Goal: Task Accomplishment & Management: Use online tool/utility

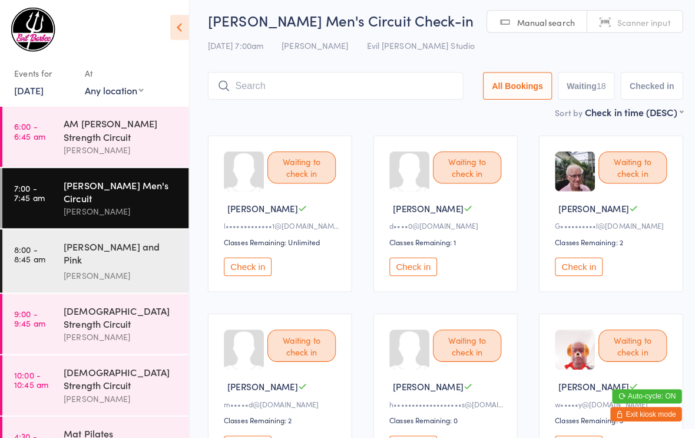
click at [411, 275] on button "Check in" at bounding box center [410, 265] width 47 height 18
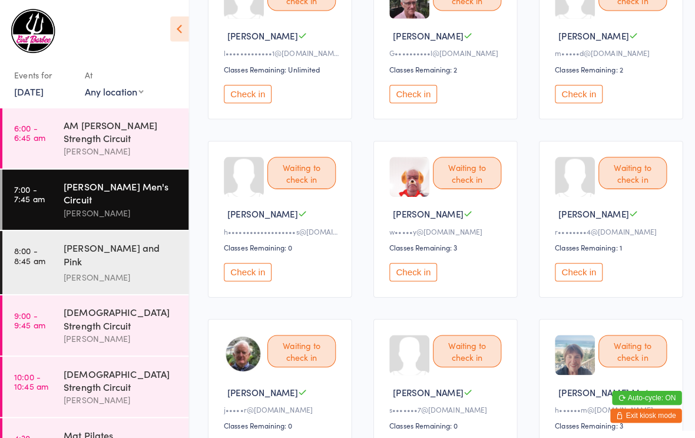
scroll to position [177, 0]
click at [573, 273] on button "Check in" at bounding box center [573, 269] width 47 height 18
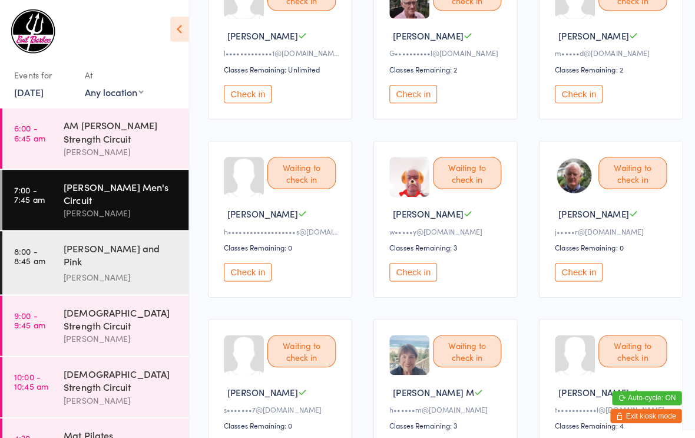
click at [571, 102] on button "Check in" at bounding box center [573, 93] width 47 height 18
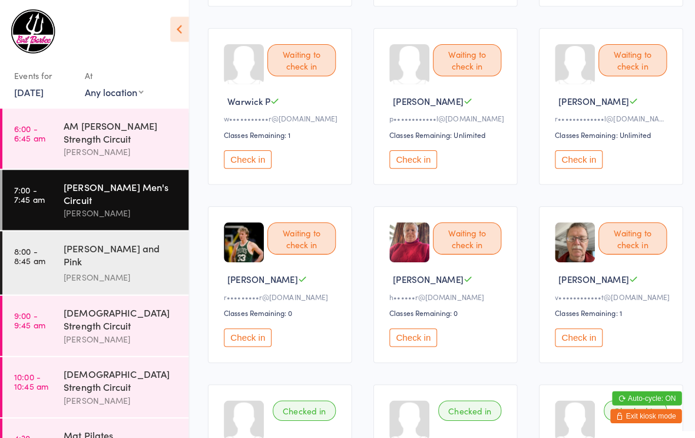
scroll to position [641, 0]
click at [575, 343] on button "Check in" at bounding box center [573, 334] width 47 height 18
click at [416, 167] on button "Check in" at bounding box center [410, 158] width 47 height 18
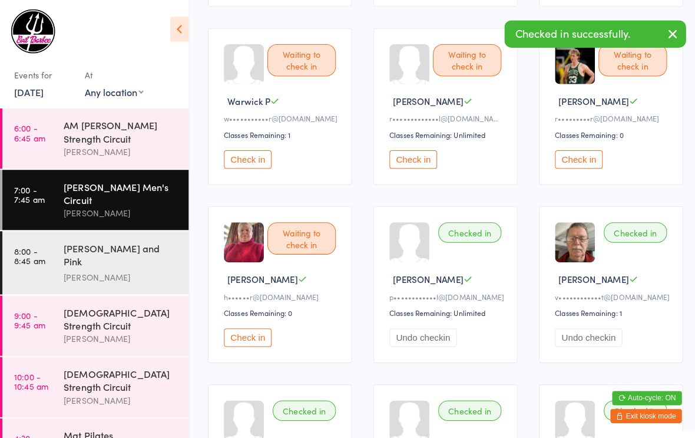
click at [420, 167] on button "Check in" at bounding box center [410, 158] width 47 height 18
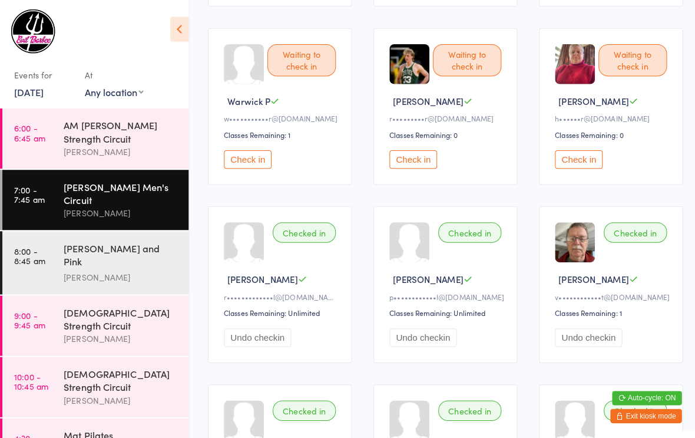
click at [281, 183] on div "Waiting to check in [GEOGRAPHIC_DATA] P w•••••••••••r@[DOMAIN_NAME] Classes Rem…" at bounding box center [278, 105] width 143 height 155
click at [231, 158] on div "Waiting to check in [GEOGRAPHIC_DATA] P w•••••••••••r@[DOMAIN_NAME] Classes Rem…" at bounding box center [278, 105] width 143 height 155
click at [234, 167] on button "Check in" at bounding box center [246, 158] width 47 height 18
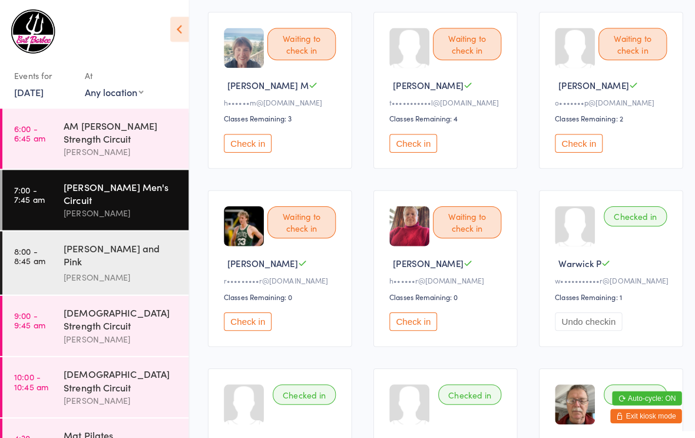
scroll to position [480, 0]
click at [395, 151] on button "Check in" at bounding box center [410, 142] width 47 height 18
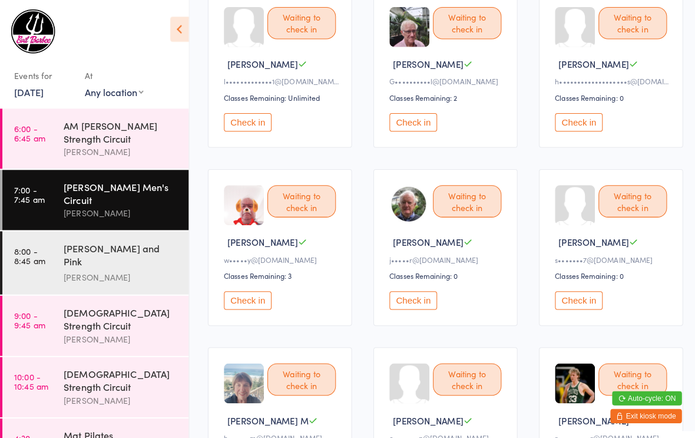
scroll to position [149, 0]
click at [118, 127] on div "AM [PERSON_NAME] Strength Circuit" at bounding box center [121, 130] width 114 height 26
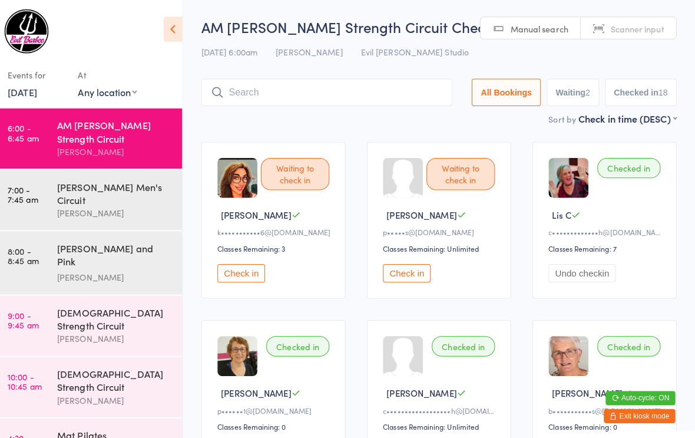
click at [130, 182] on div "[PERSON_NAME] Men's Circuit" at bounding box center [121, 191] width 114 height 26
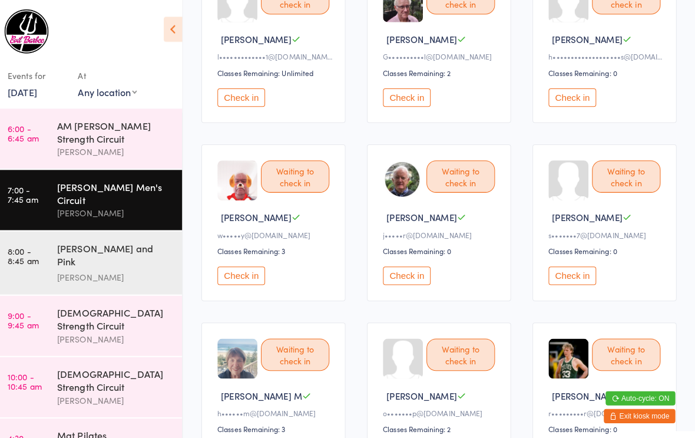
scroll to position [174, 0]
click at [250, 275] on button "Check in" at bounding box center [246, 272] width 47 height 18
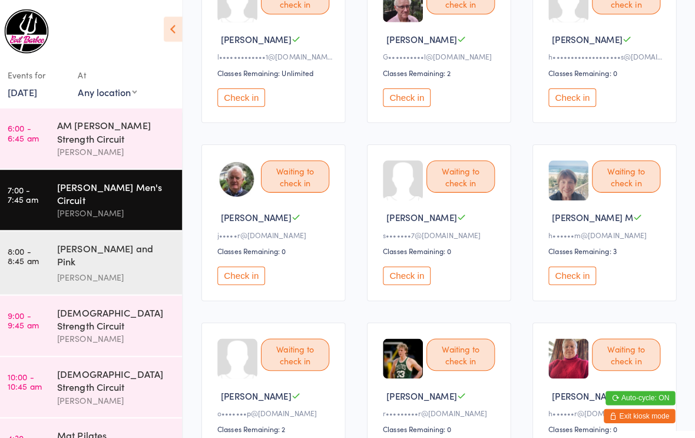
click at [414, 103] on button "Check in" at bounding box center [410, 96] width 47 height 18
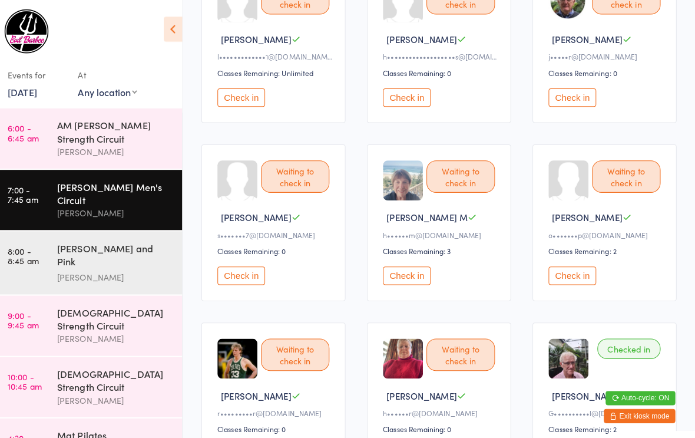
click at [243, 282] on button "Check in" at bounding box center [246, 272] width 47 height 18
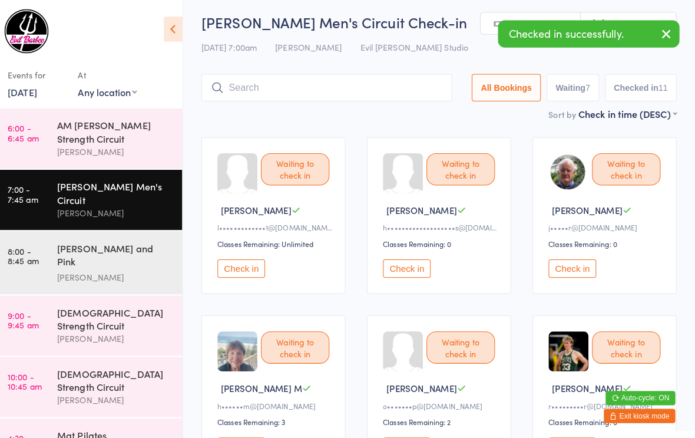
scroll to position [5, 0]
click at [566, 269] on button "Check in" at bounding box center [573, 265] width 47 height 18
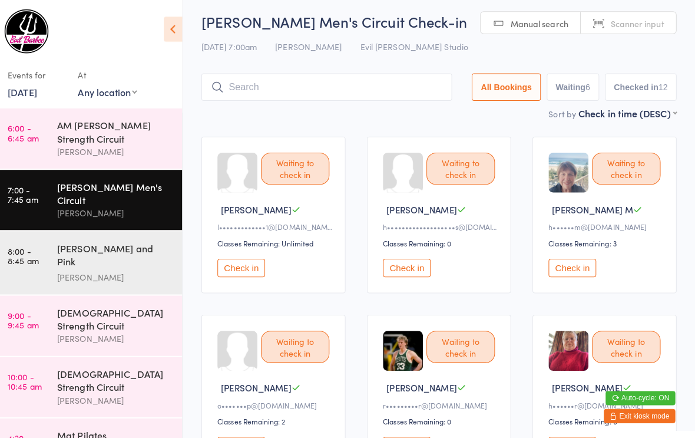
click at [456, 342] on div "Waiting to check in" at bounding box center [464, 343] width 68 height 32
click at [455, 336] on div "Waiting to check in" at bounding box center [464, 344] width 68 height 32
click at [465, 344] on div "Waiting to check in" at bounding box center [464, 344] width 68 height 32
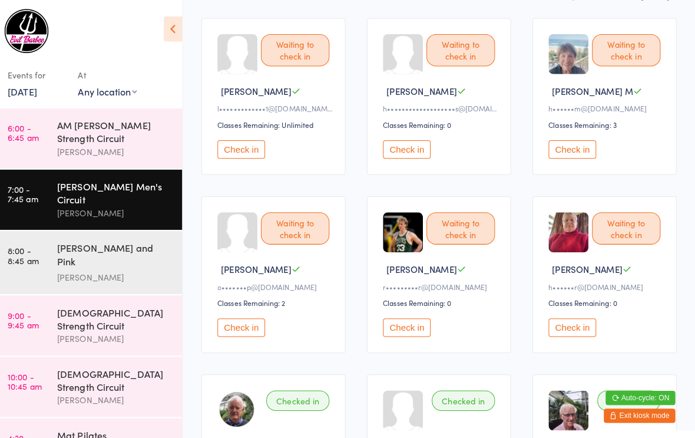
scroll to position [123, 0]
click at [405, 332] on button "Check in" at bounding box center [410, 324] width 47 height 18
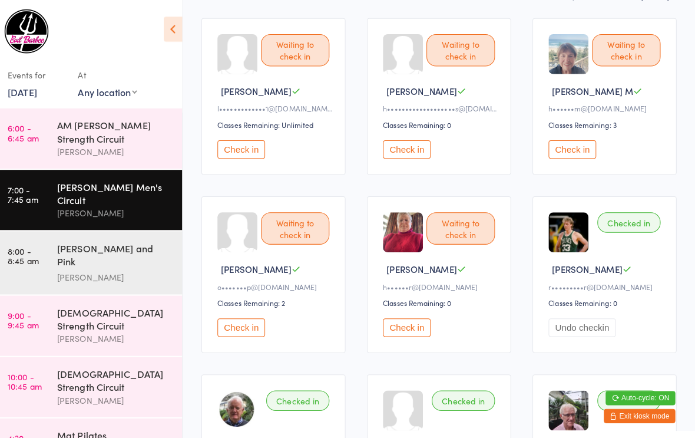
click at [407, 157] on button "Check in" at bounding box center [410, 147] width 47 height 18
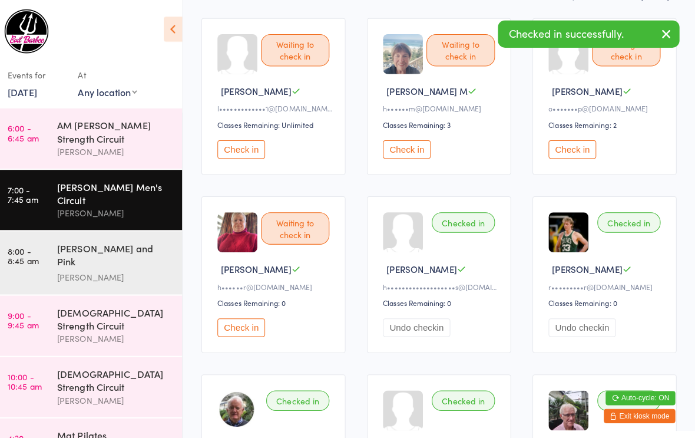
click at [410, 157] on button "Check in" at bounding box center [410, 147] width 47 height 18
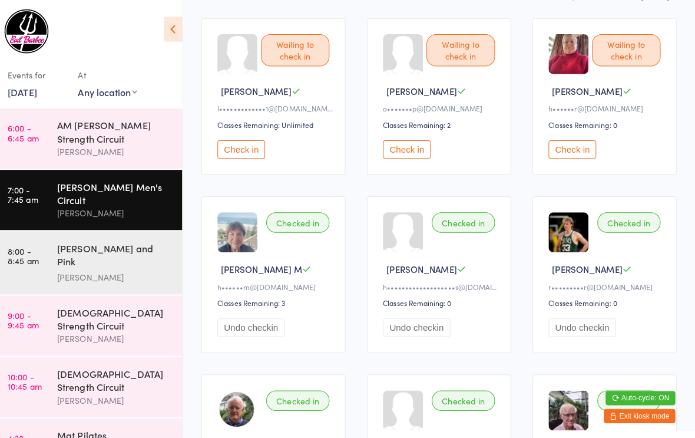
click at [623, 47] on div "Waiting to check in" at bounding box center [627, 50] width 68 height 32
click at [613, 47] on div "Waiting to check in" at bounding box center [627, 50] width 68 height 32
click at [563, 150] on button "Check in" at bounding box center [573, 147] width 47 height 18
